Goal: Navigation & Orientation: Find specific page/section

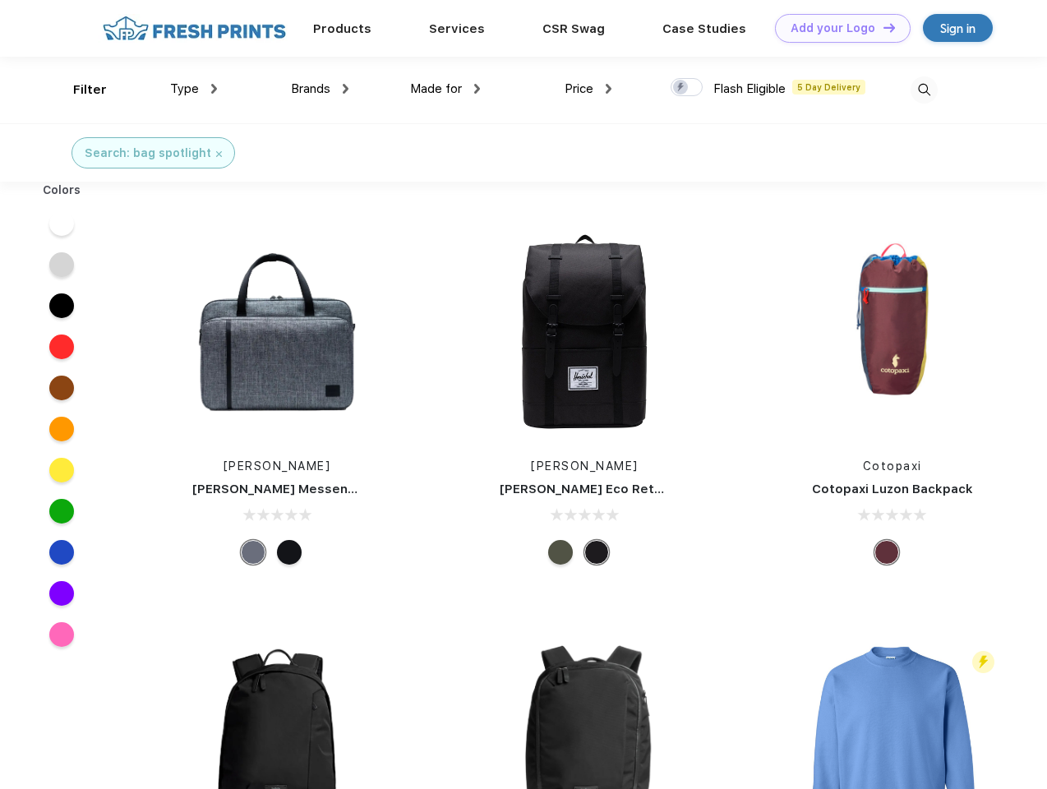
scroll to position [1, 0]
click at [836, 28] on link "Add your Logo Design Tool" at bounding box center [843, 28] width 136 height 29
click at [0, 0] on div "Design Tool" at bounding box center [0, 0] width 0 height 0
click at [882, 27] on link "Add your Logo Design Tool" at bounding box center [843, 28] width 136 height 29
click at [79, 90] on div "Filter" at bounding box center [90, 90] width 34 height 19
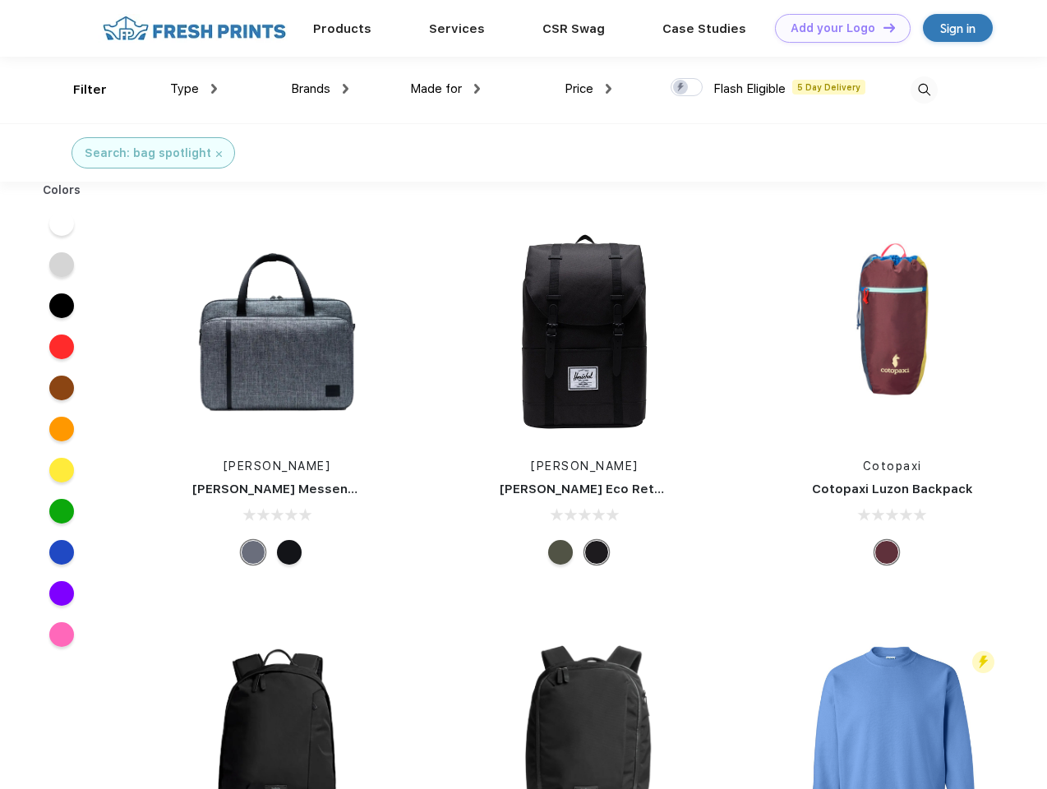
click at [194, 89] on span "Type" at bounding box center [184, 88] width 29 height 15
click at [320, 89] on span "Brands" at bounding box center [310, 88] width 39 height 15
click at [445, 89] on span "Made for" at bounding box center [436, 88] width 52 height 15
click at [588, 89] on span "Price" at bounding box center [579, 88] width 29 height 15
click at [687, 88] on div at bounding box center [687, 87] width 32 height 18
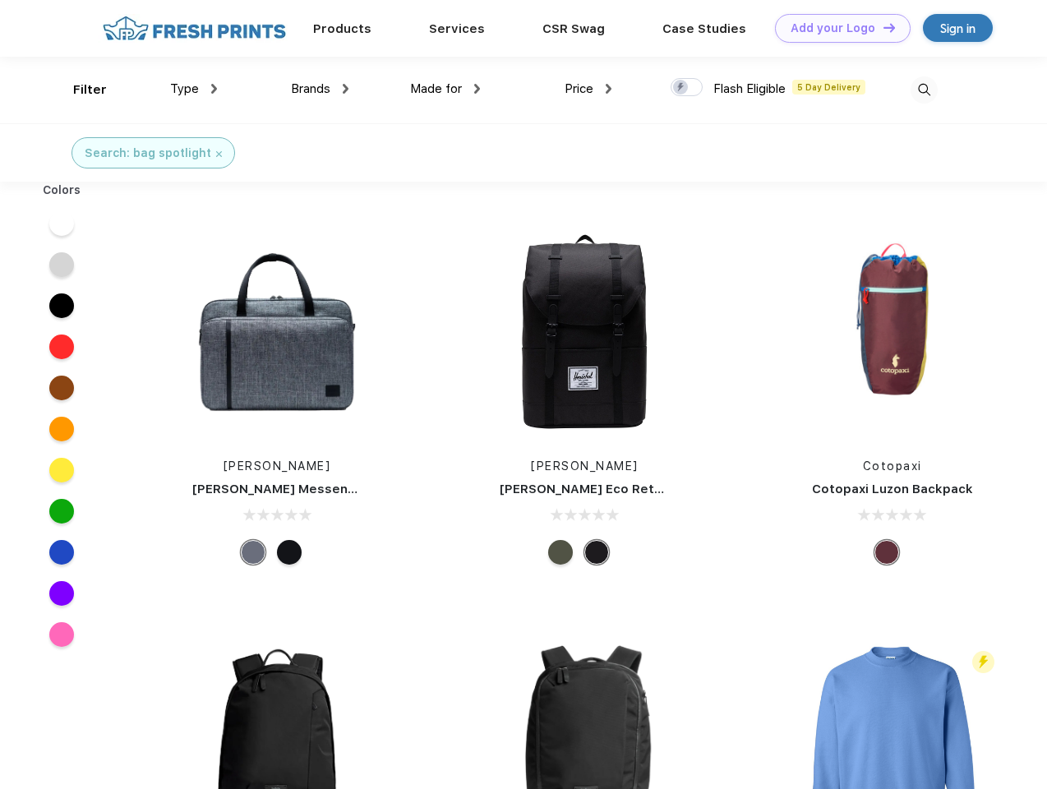
click at [681, 88] on input "checkbox" at bounding box center [676, 82] width 11 height 11
click at [924, 90] on img at bounding box center [923, 89] width 27 height 27
